Goal: Find specific fact: Find specific fact

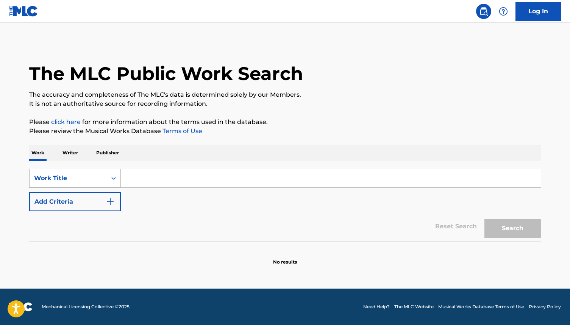
click at [88, 172] on div "Work Title" at bounding box center [68, 178] width 77 height 14
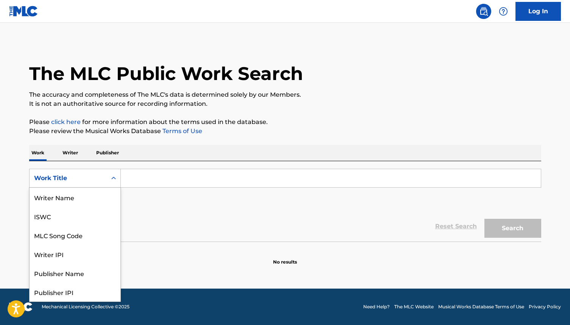
scroll to position [38, 0]
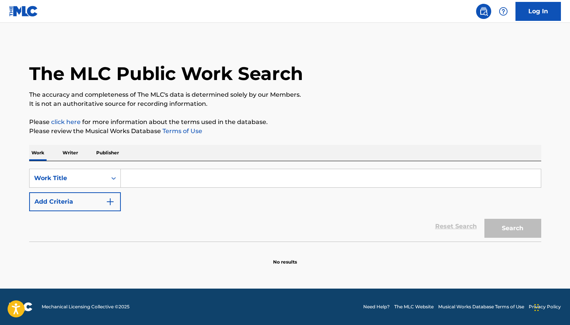
click at [121, 173] on input "Search Form" at bounding box center [331, 178] width 420 height 18
click at [110, 179] on icon "Search Form" at bounding box center [114, 178] width 8 height 8
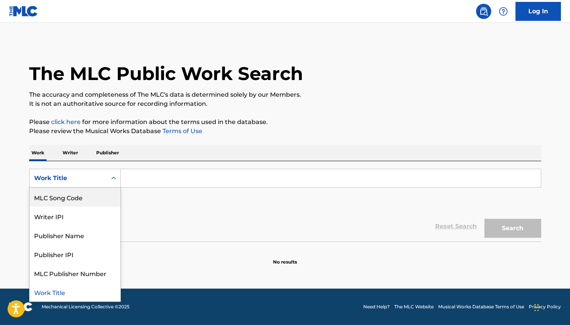
click at [102, 204] on div "MLC Song Code" at bounding box center [75, 197] width 91 height 19
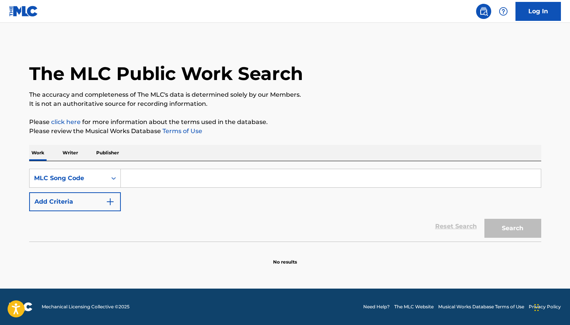
click at [133, 186] on input "Search Form" at bounding box center [331, 178] width 420 height 18
paste input "TA76V9"
type input "TA76V9"
click at [485, 219] on button "Search" at bounding box center [513, 228] width 57 height 19
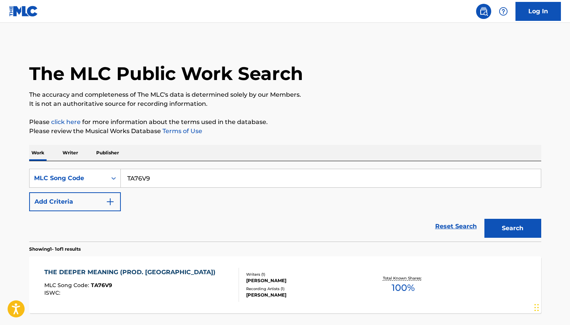
scroll to position [64, 0]
